Goal: Task Accomplishment & Management: Manage account settings

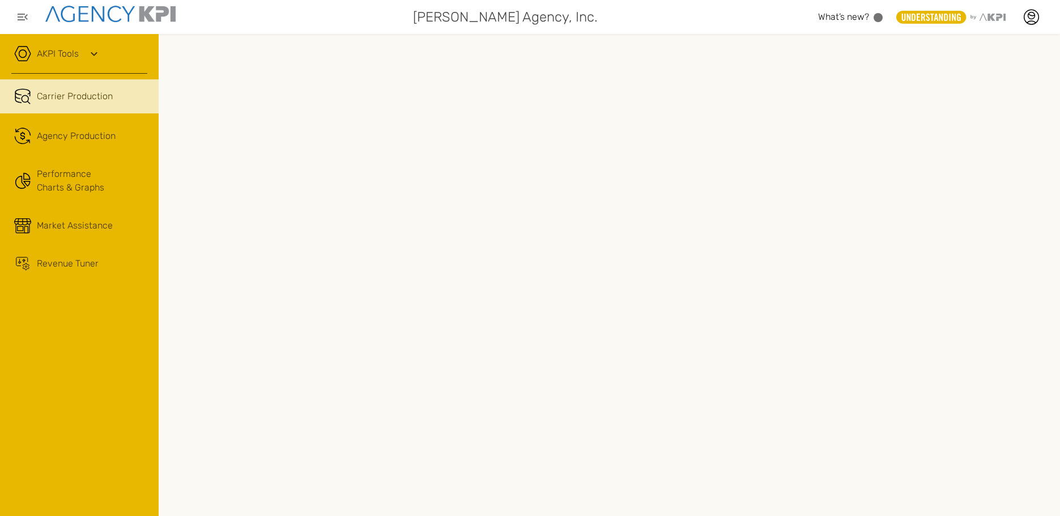
click at [82, 55] on div "AKPI Tools" at bounding box center [79, 59] width 136 height 28
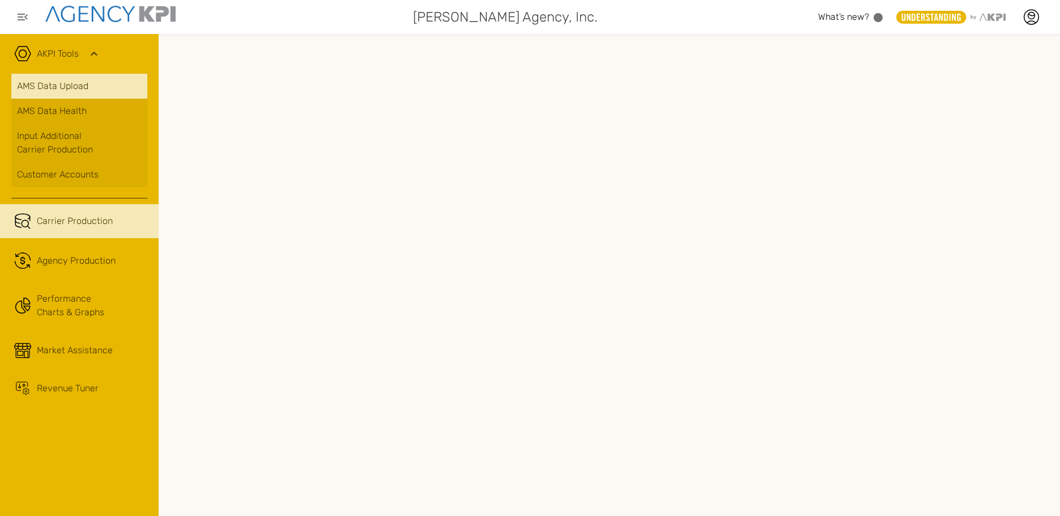
click at [81, 85] on link "AMS Data Upload" at bounding box center [79, 86] width 136 height 25
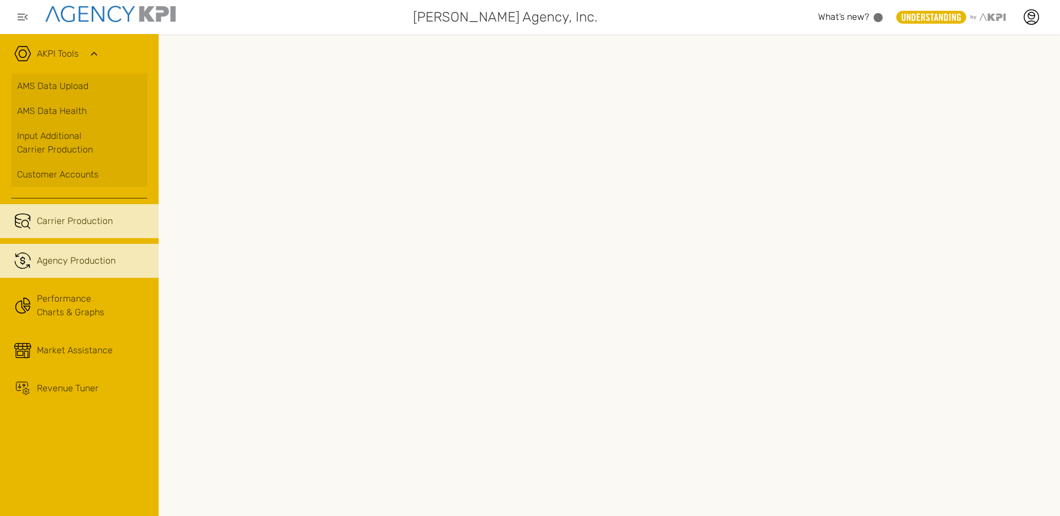
click at [46, 253] on link ".cls-1{fill:none;stroke:#221f20;stroke-linecap:round;stroke-linejoin:round;stro…" at bounding box center [79, 261] width 159 height 34
click at [92, 47] on icon at bounding box center [94, 54] width 14 height 14
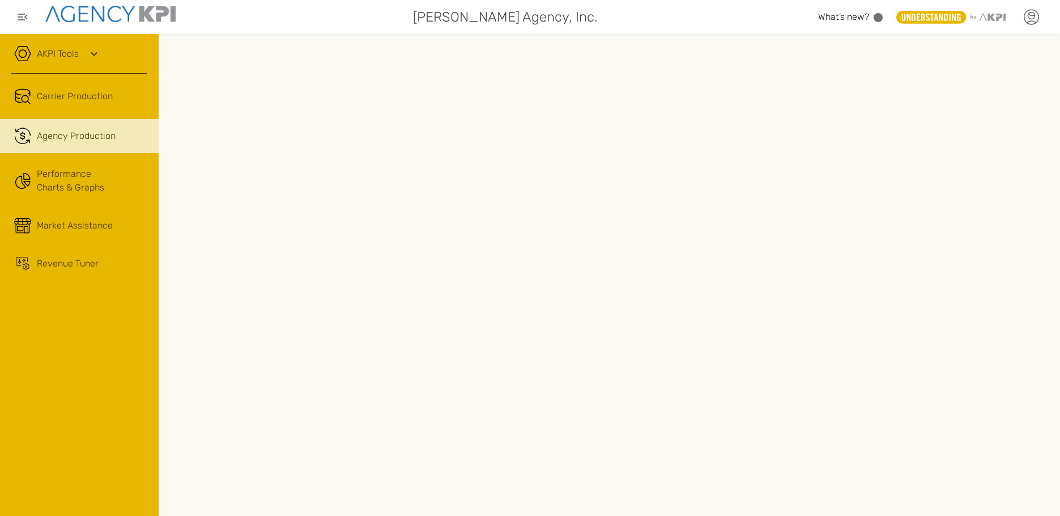
click at [1032, 16] on icon at bounding box center [1031, 17] width 17 height 17
click at [953, 116] on link "Log Out" at bounding box center [949, 118] width 28 height 10
